Goal: Information Seeking & Learning: Learn about a topic

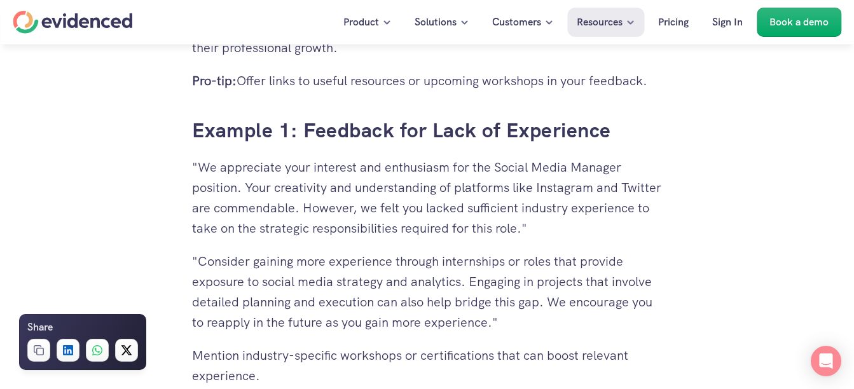
scroll to position [2845, 0]
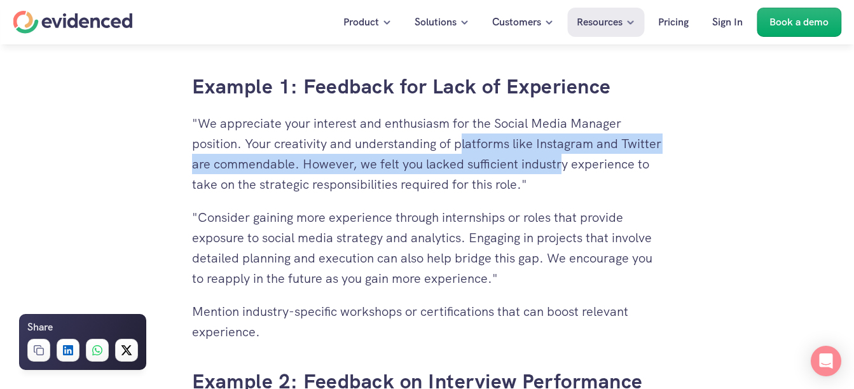
drag, startPoint x: 464, startPoint y: 146, endPoint x: 604, endPoint y: 168, distance: 142.3
click at [604, 168] on p ""We appreciate your interest and enthusiasm for the Social Media Manager positi…" at bounding box center [427, 153] width 470 height 81
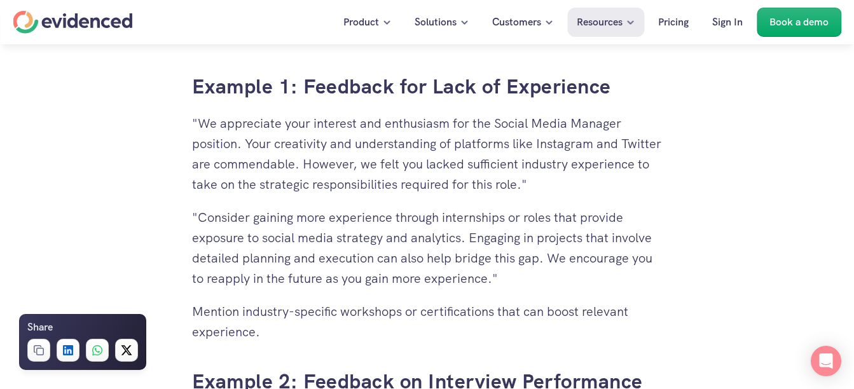
drag, startPoint x: 604, startPoint y: 168, endPoint x: 444, endPoint y: 188, distance: 161.4
click at [444, 188] on p ""We appreciate your interest and enthusiasm for the Social Media Manager positi…" at bounding box center [427, 153] width 470 height 81
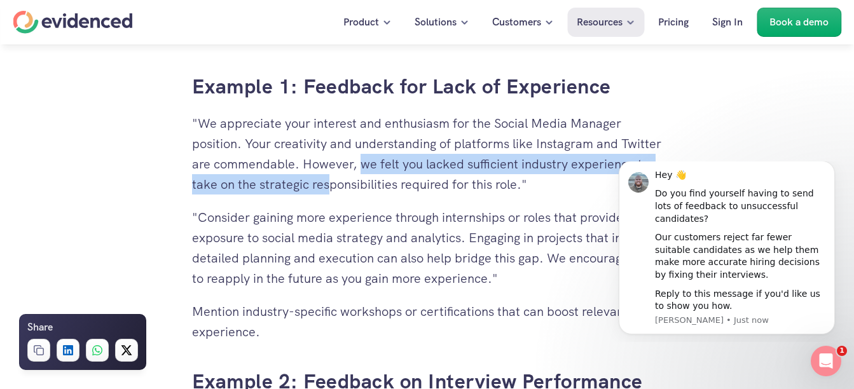
scroll to position [0, 0]
drag, startPoint x: 402, startPoint y: 169, endPoint x: 416, endPoint y: 184, distance: 19.8
click at [416, 184] on p ""We appreciate your interest and enthusiasm for the Social Media Manager positi…" at bounding box center [427, 153] width 470 height 81
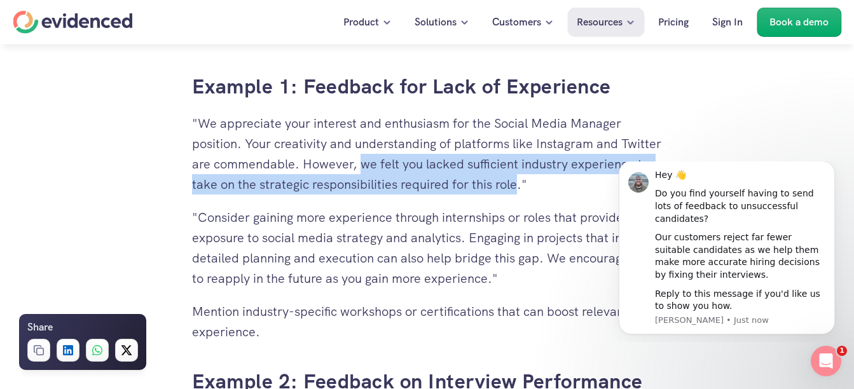
drag, startPoint x: 404, startPoint y: 163, endPoint x: 599, endPoint y: 181, distance: 196.6
click at [599, 181] on p ""We appreciate your interest and enthusiasm for the Social Media Manager positi…" at bounding box center [427, 153] width 470 height 81
copy p "we felt you lacked sufficient industry experience to take on the strategic resp…"
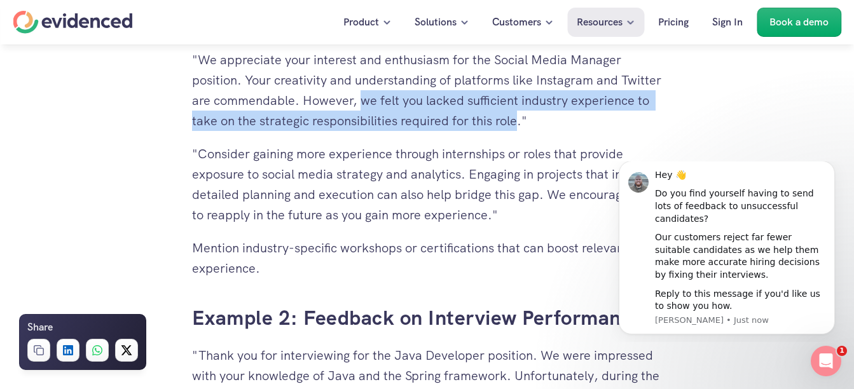
scroll to position [2972, 0]
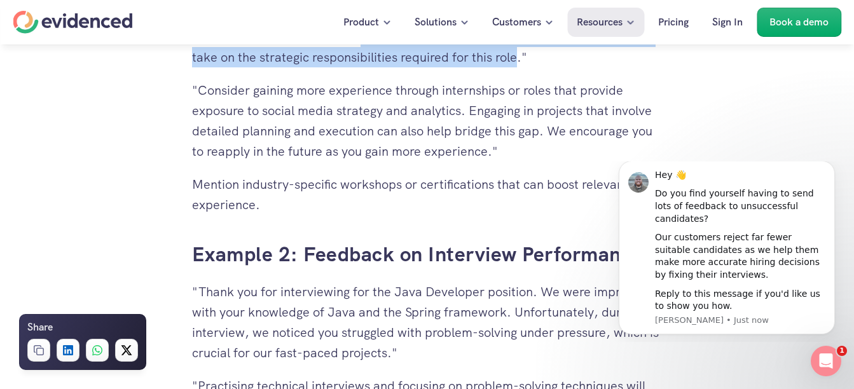
drag, startPoint x: 189, startPoint y: 132, endPoint x: 537, endPoint y: 130, distance: 348.3
click at [538, 132] on p ""Consider gaining more experience through internships or roles that provide exp…" at bounding box center [427, 120] width 470 height 81
drag, startPoint x: 196, startPoint y: 148, endPoint x: 490, endPoint y: 153, distance: 294.3
click at [490, 153] on p ""Consider gaining more experience through internships or roles that provide exp…" at bounding box center [427, 120] width 470 height 81
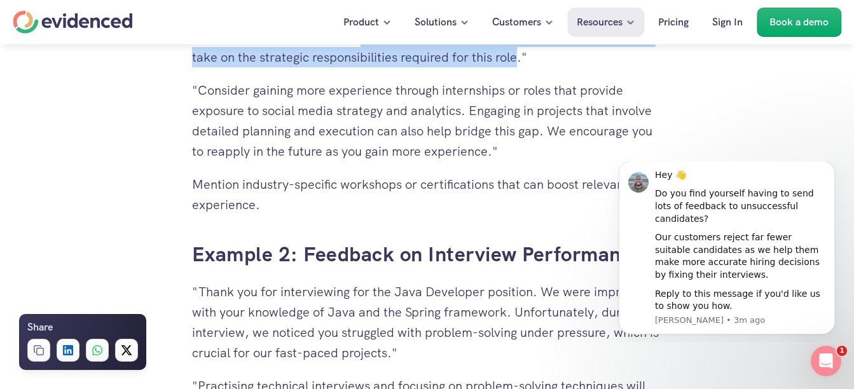
click at [490, 153] on p ""Consider gaining more experience through internships or roles that provide exp…" at bounding box center [427, 120] width 470 height 81
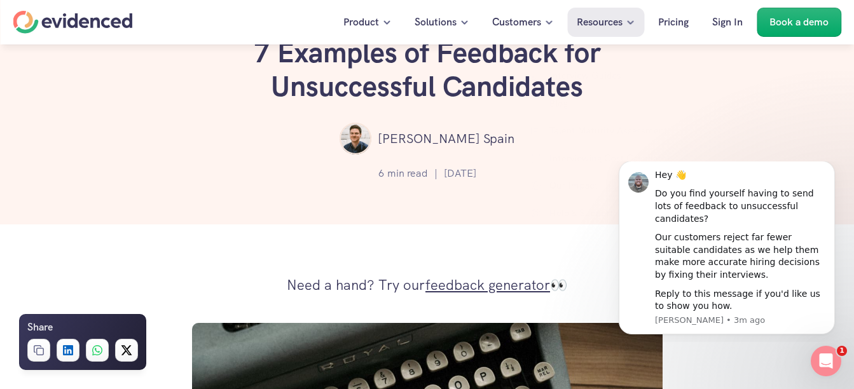
scroll to position [0, 0]
